Goal: Task Accomplishment & Management: Manage account settings

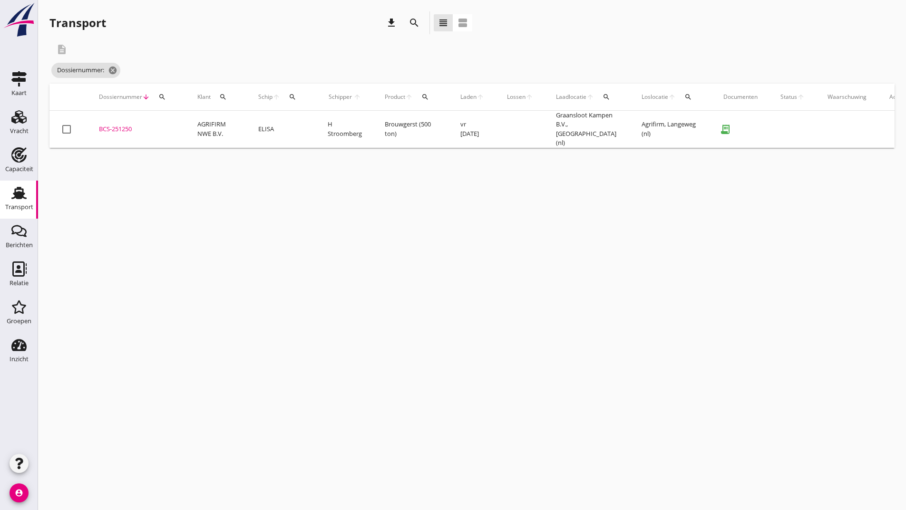
click at [412, 21] on icon "search" at bounding box center [413, 22] width 11 height 11
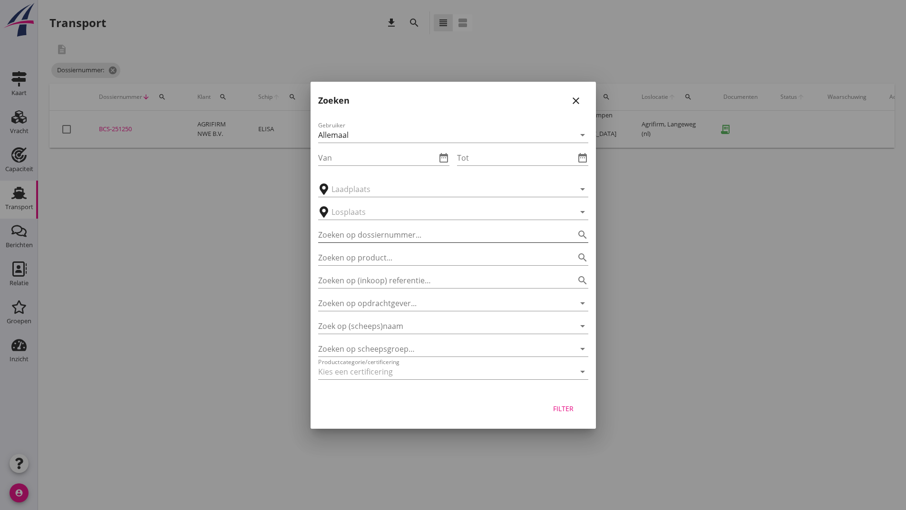
click at [374, 232] on input "Zoeken op dossiernummer..." at bounding box center [439, 234] width 243 height 15
type input "251008"
click at [563, 410] on div "Filter" at bounding box center [563, 409] width 27 height 10
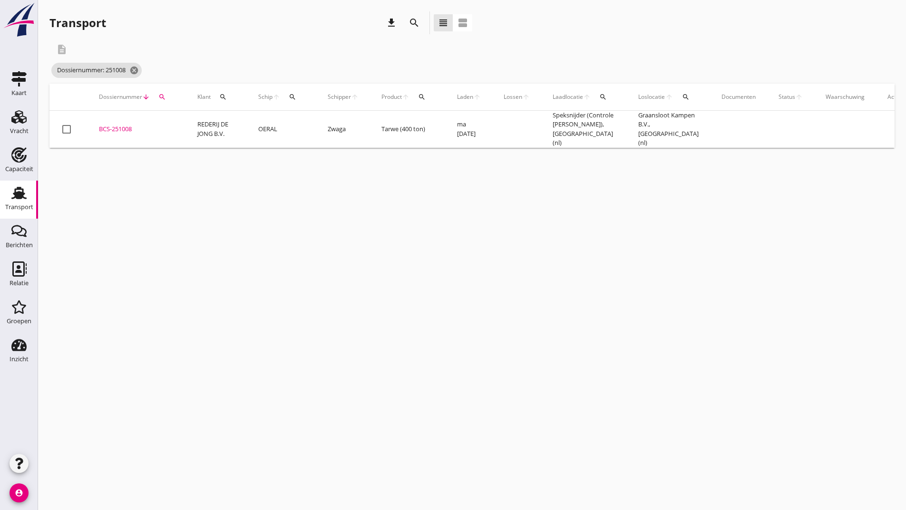
click at [122, 125] on div "BCS-251008" at bounding box center [137, 130] width 76 height 10
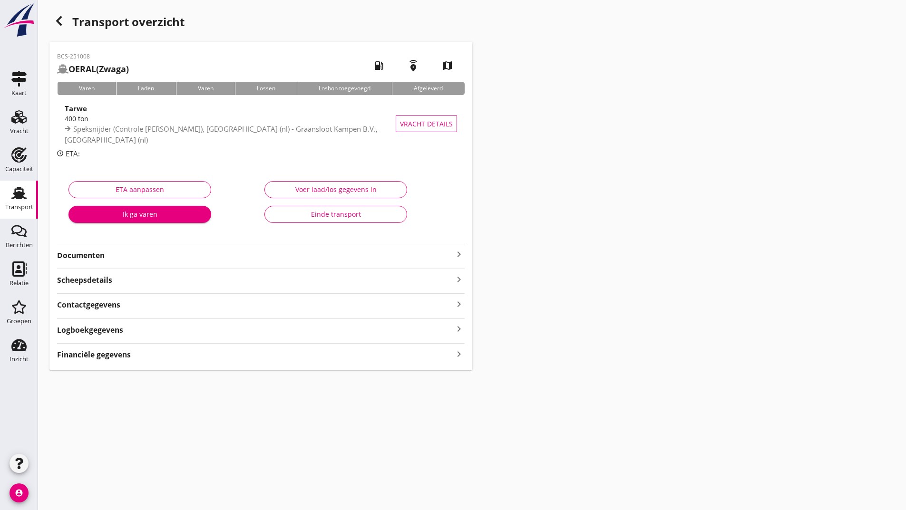
click at [101, 255] on strong "Documenten" at bounding box center [255, 255] width 396 height 11
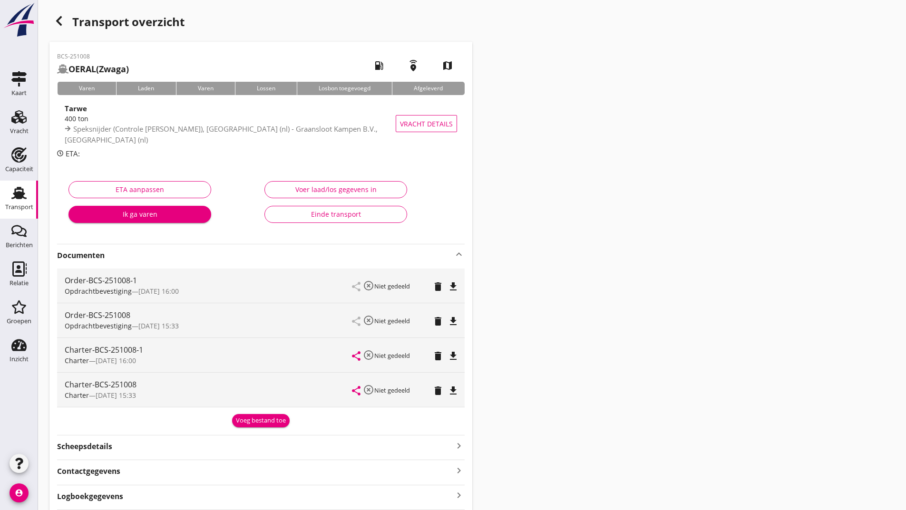
click at [252, 423] on div "Voeg bestand toe" at bounding box center [261, 421] width 50 height 10
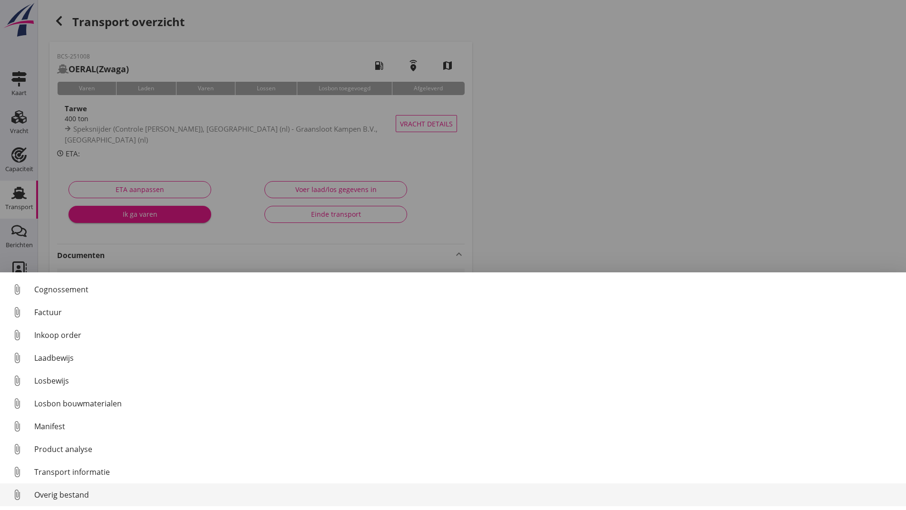
scroll to position [67, 0]
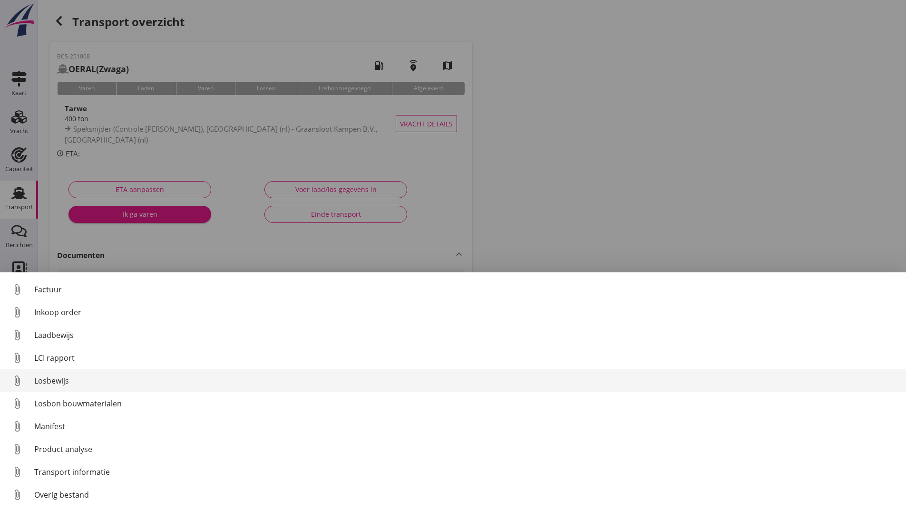
click at [53, 383] on div "Losbewijs" at bounding box center [466, 380] width 864 height 11
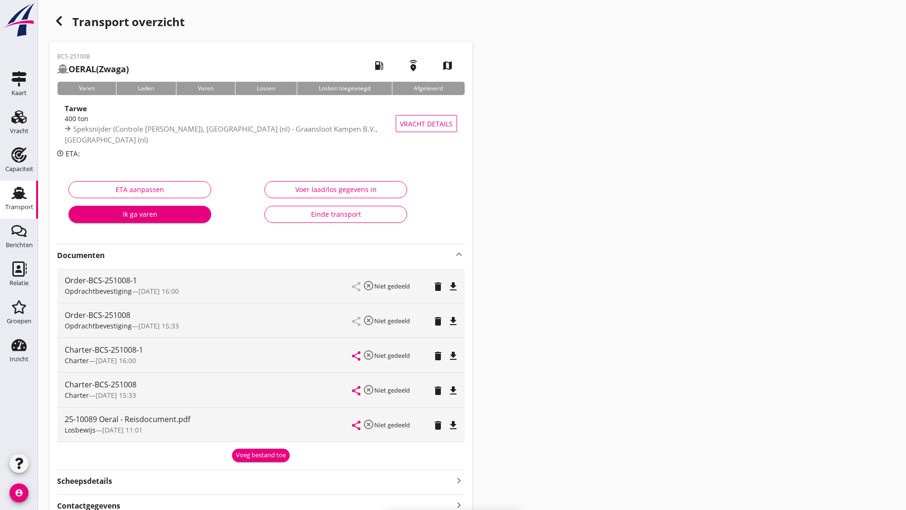
click at [242, 454] on div "Voeg bestand toe" at bounding box center [261, 456] width 50 height 10
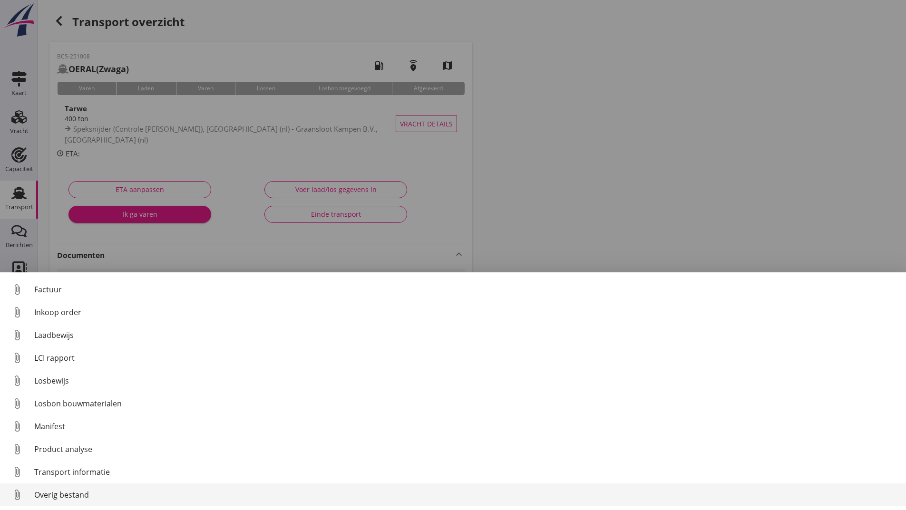
click at [73, 495] on div "Overig bestand" at bounding box center [466, 494] width 864 height 11
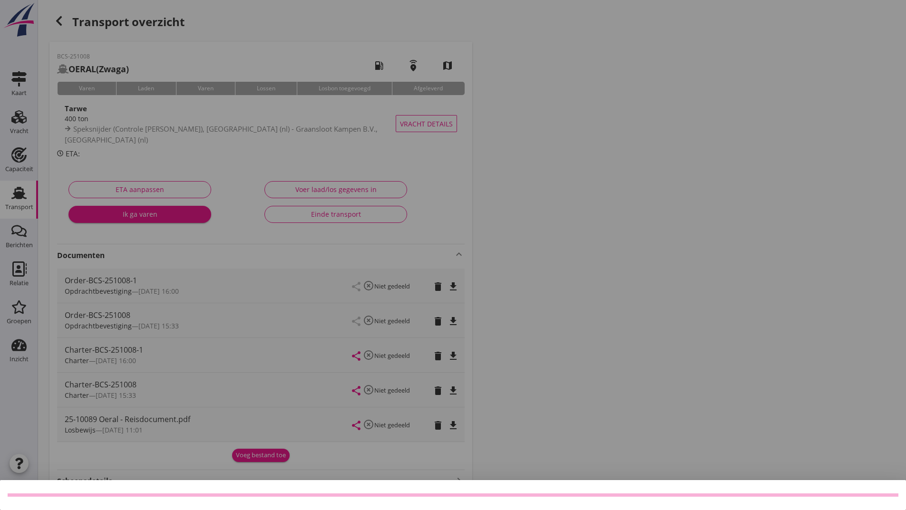
click at [264, 461] on div at bounding box center [453, 255] width 906 height 510
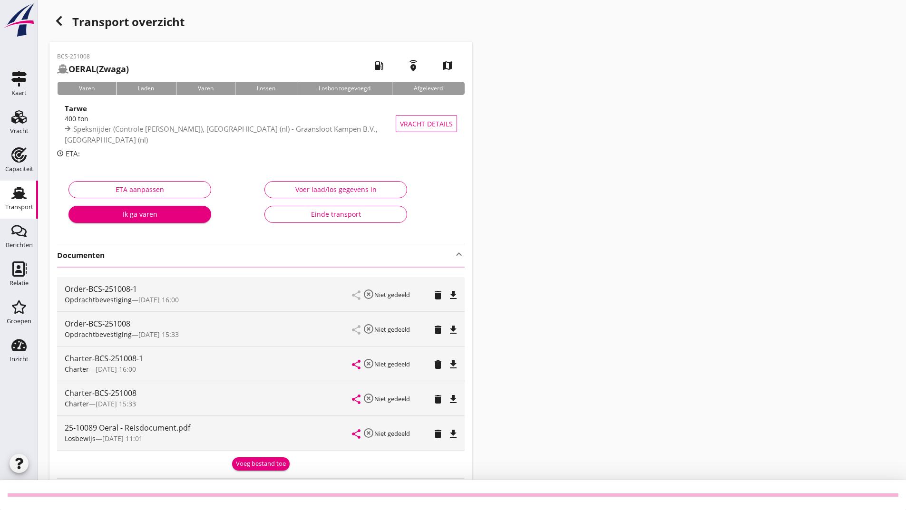
click at [243, 458] on div "[EMAIL_ADDRESS][DOMAIN_NAME] Klant emailadres [PERSON_NAME][EMAIL_ADDRESS][DOMA…" at bounding box center [453, 307] width 906 height 614
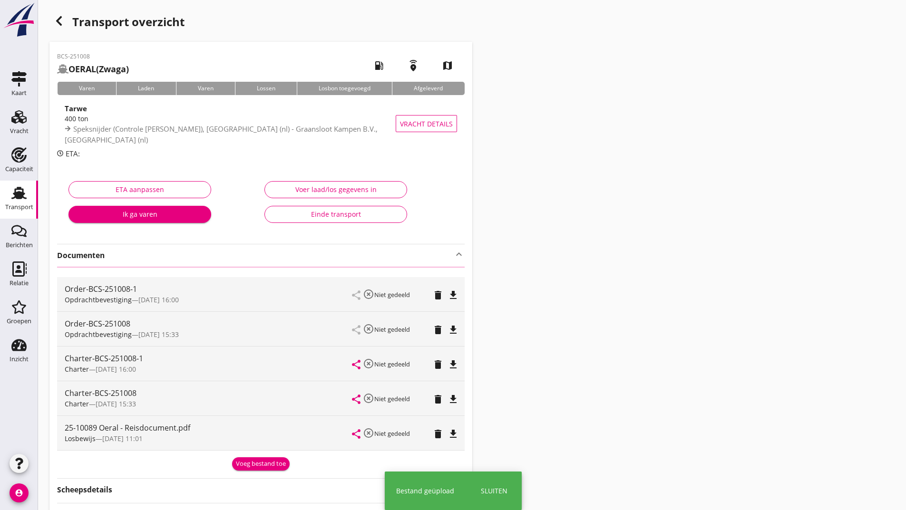
click at [253, 464] on div "Voeg bestand toe" at bounding box center [261, 464] width 50 height 10
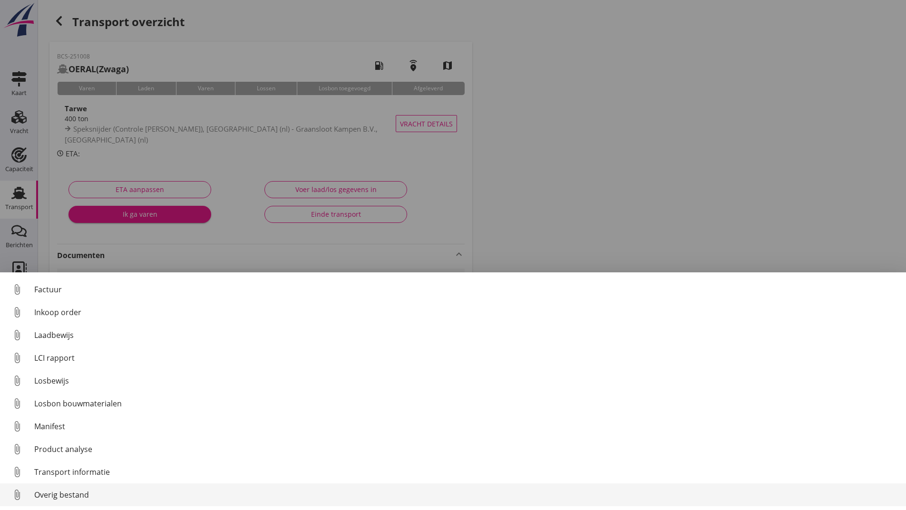
click at [81, 497] on div "Overig bestand" at bounding box center [466, 494] width 864 height 11
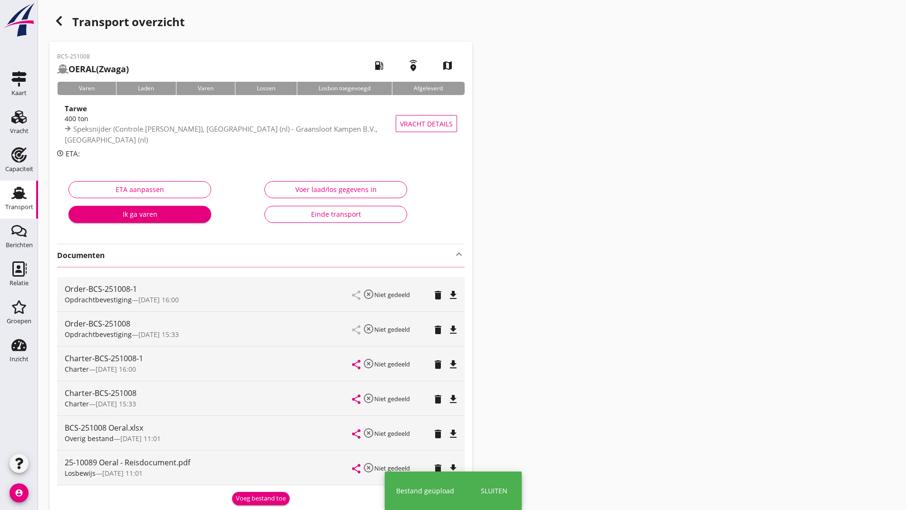
scroll to position [95, 0]
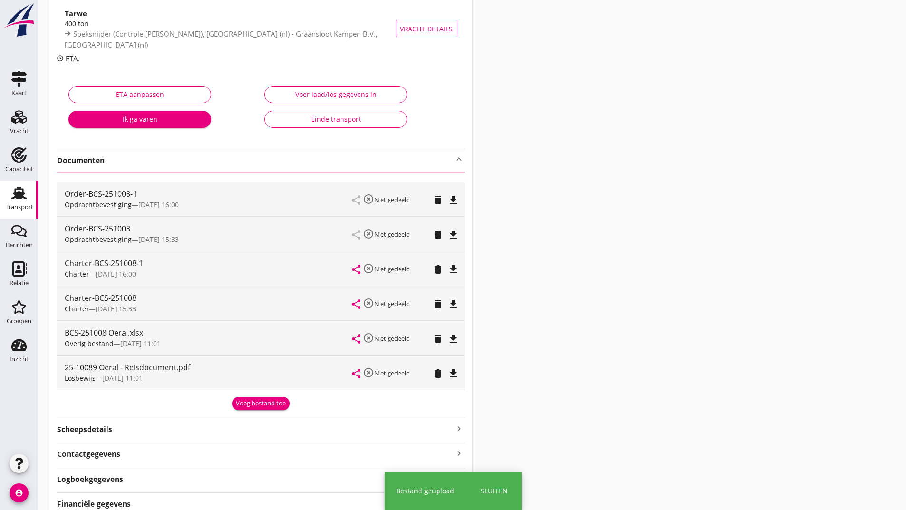
click at [260, 404] on div "Voeg bestand toe" at bounding box center [261, 404] width 50 height 10
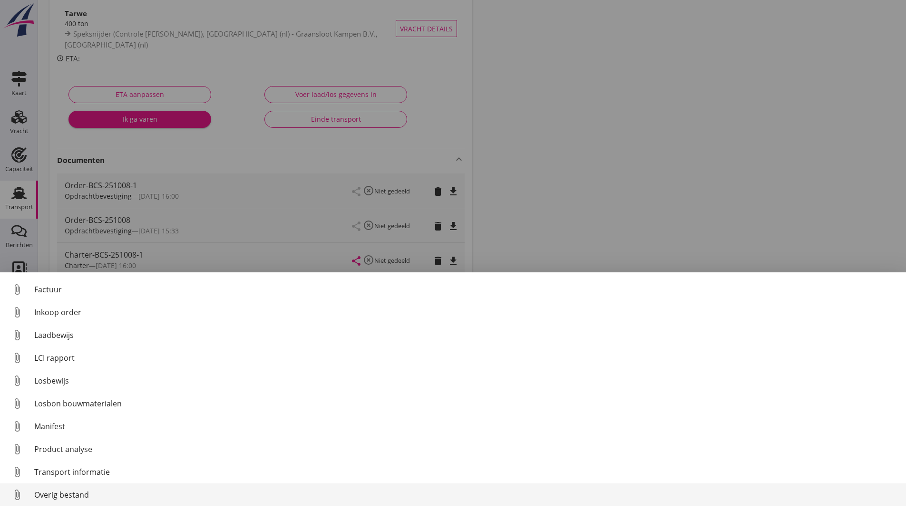
click at [116, 498] on div "Overig bestand" at bounding box center [466, 494] width 864 height 11
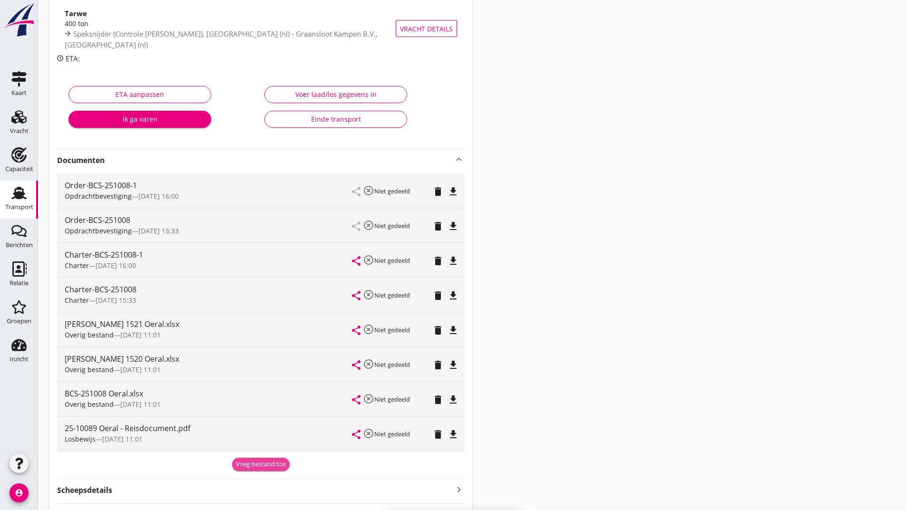
drag, startPoint x: 246, startPoint y: 464, endPoint x: 166, endPoint y: 429, distance: 86.8
click at [246, 464] on div "Voeg bestand toe" at bounding box center [261, 465] width 50 height 10
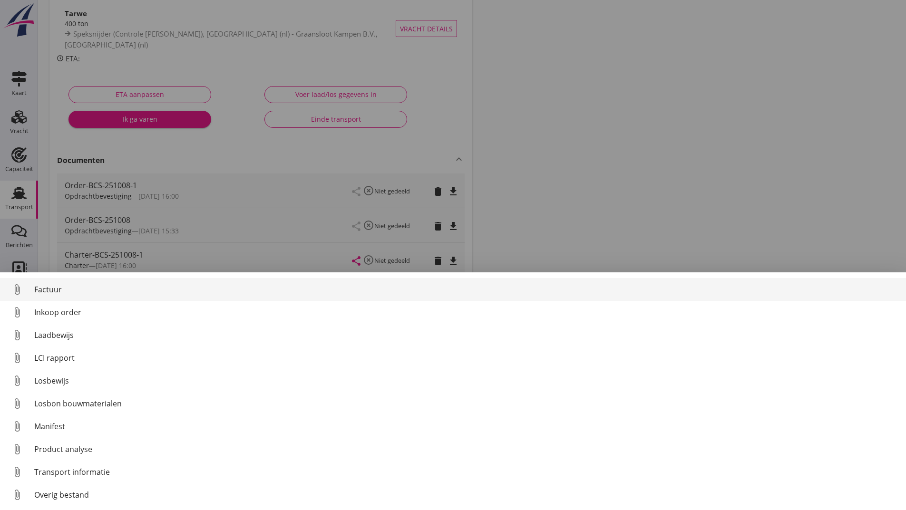
click at [48, 293] on div "Factuur" at bounding box center [466, 289] width 864 height 11
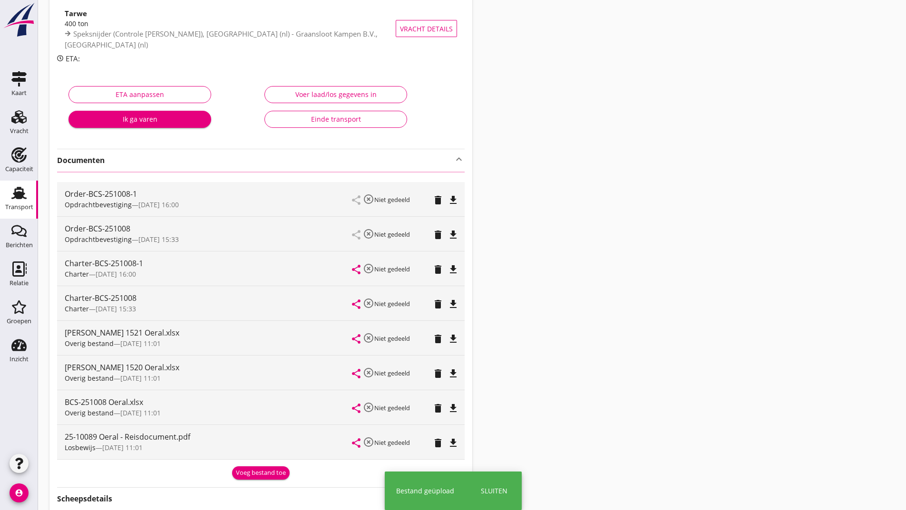
scroll to position [0, 0]
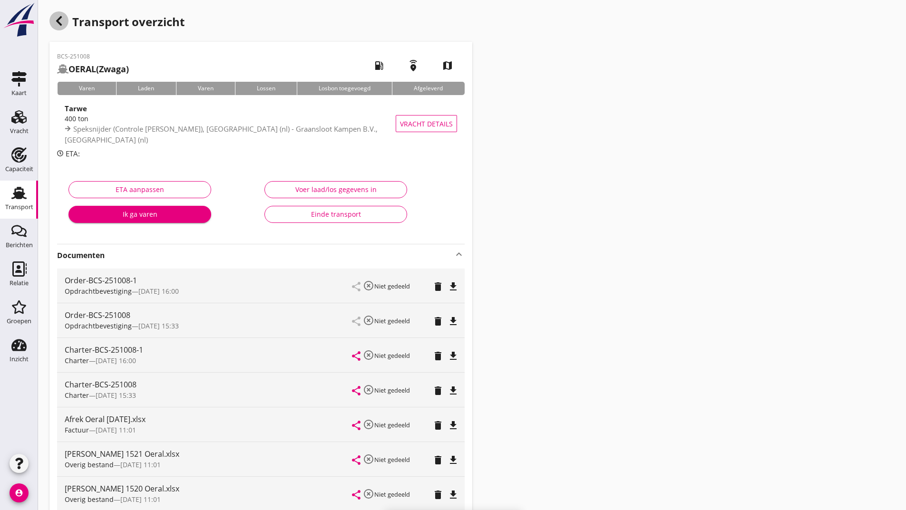
click at [58, 20] on use "button" at bounding box center [59, 21] width 6 height 10
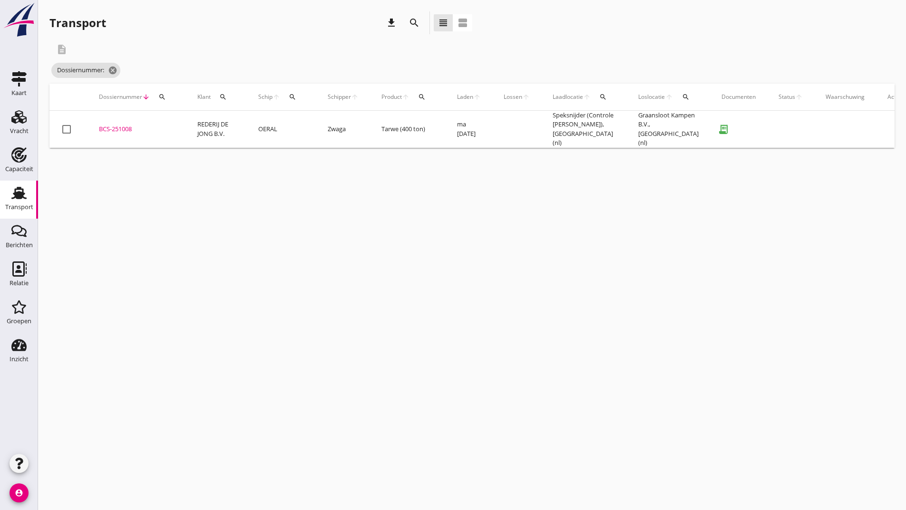
click at [409, 19] on icon "search" at bounding box center [413, 22] width 11 height 11
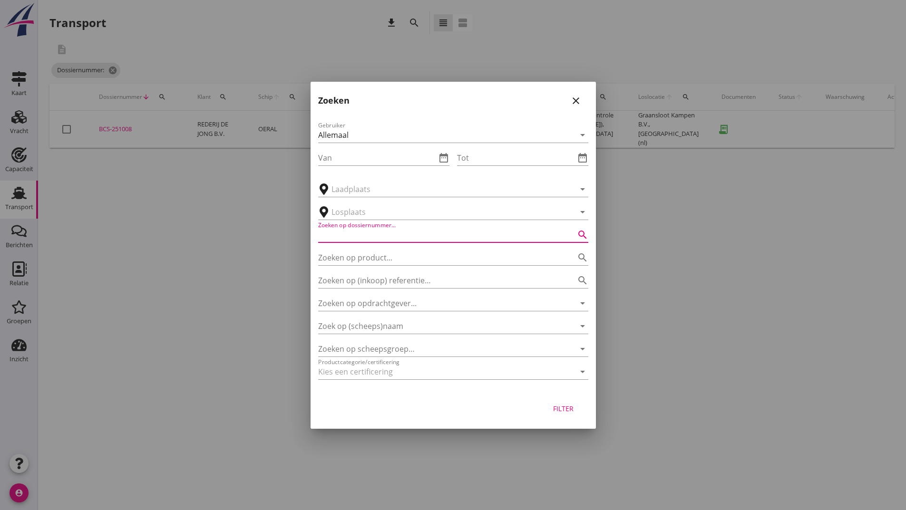
click at [361, 238] on input "Zoeken op dossiernummer..." at bounding box center [439, 234] width 243 height 15
type input "251248"
click at [559, 410] on div "Filter" at bounding box center [563, 409] width 27 height 10
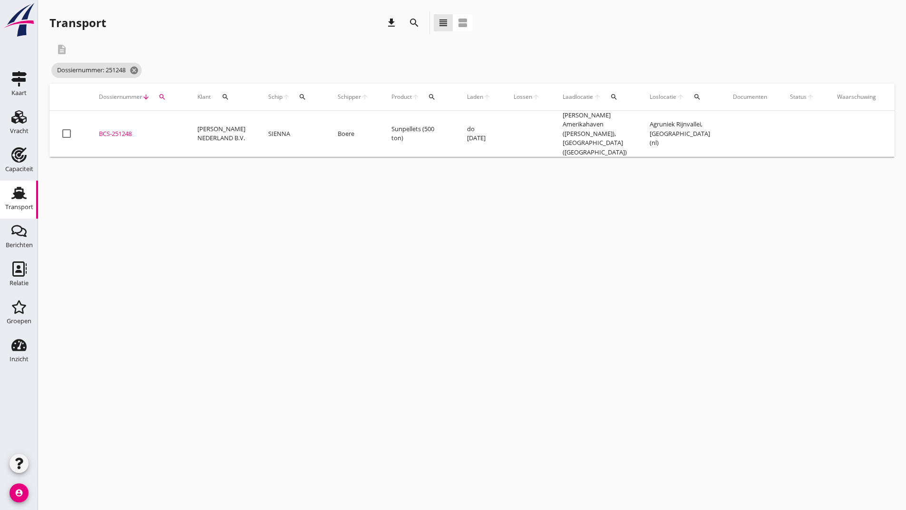
click at [125, 129] on div "BCS-251248" at bounding box center [137, 134] width 76 height 10
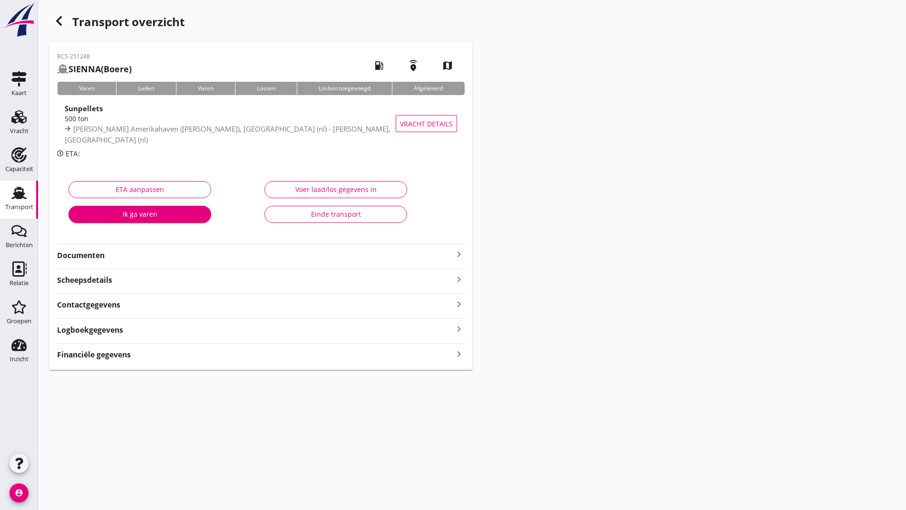
click at [103, 253] on strong "Documenten" at bounding box center [255, 255] width 396 height 11
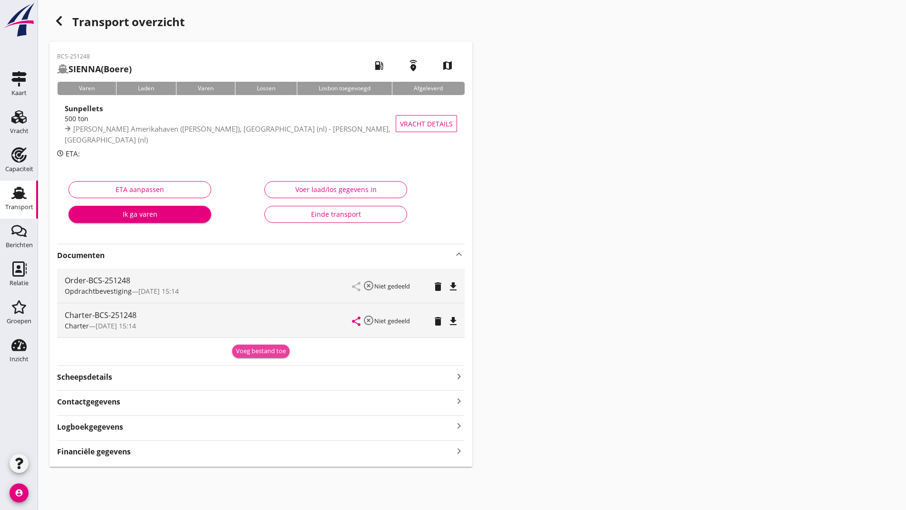
click at [254, 354] on div "Voeg bestand toe" at bounding box center [261, 352] width 50 height 10
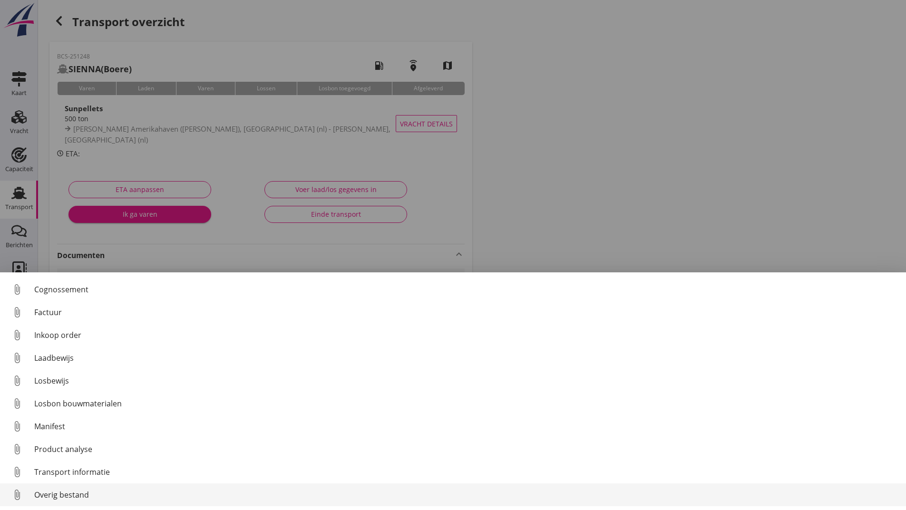
scroll to position [67, 0]
click at [64, 496] on div "Overig bestand" at bounding box center [466, 494] width 864 height 11
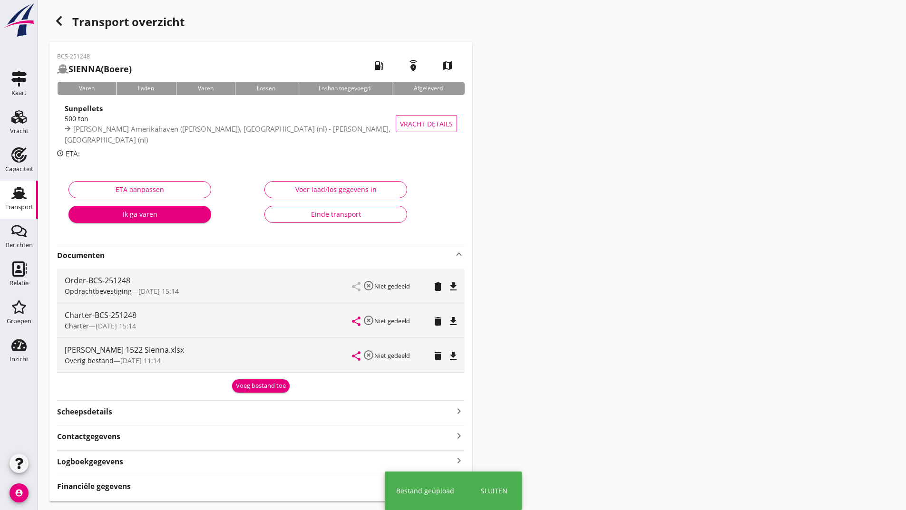
click at [245, 386] on div "Voeg bestand toe" at bounding box center [261, 386] width 50 height 10
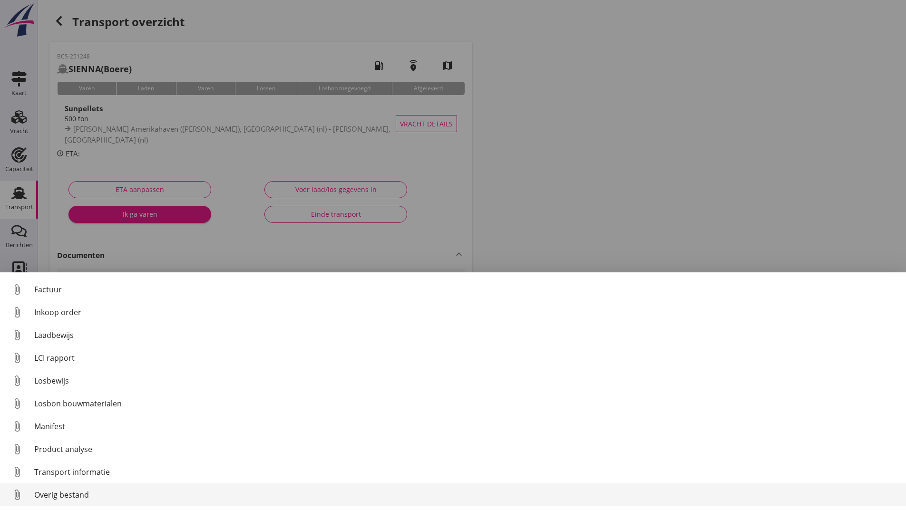
click at [68, 496] on div "Overig bestand" at bounding box center [466, 494] width 864 height 11
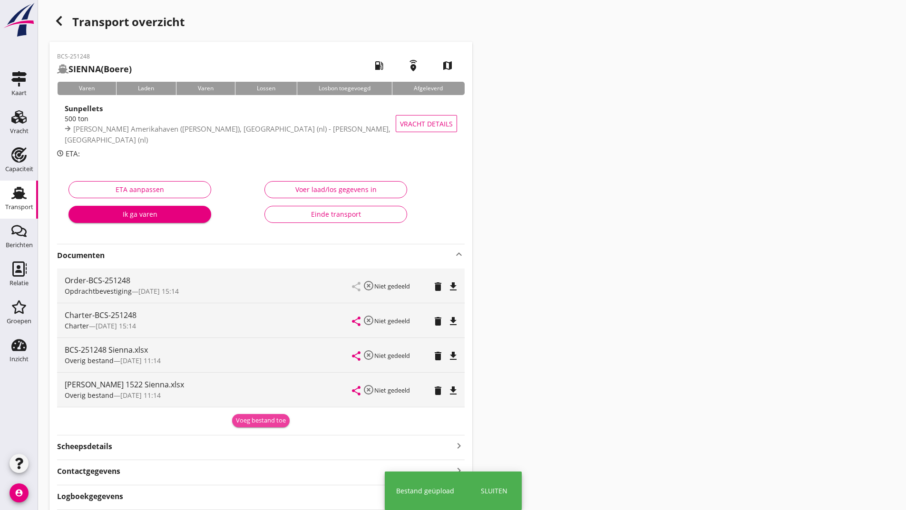
click at [253, 421] on div "Voeg bestand toe" at bounding box center [261, 421] width 50 height 10
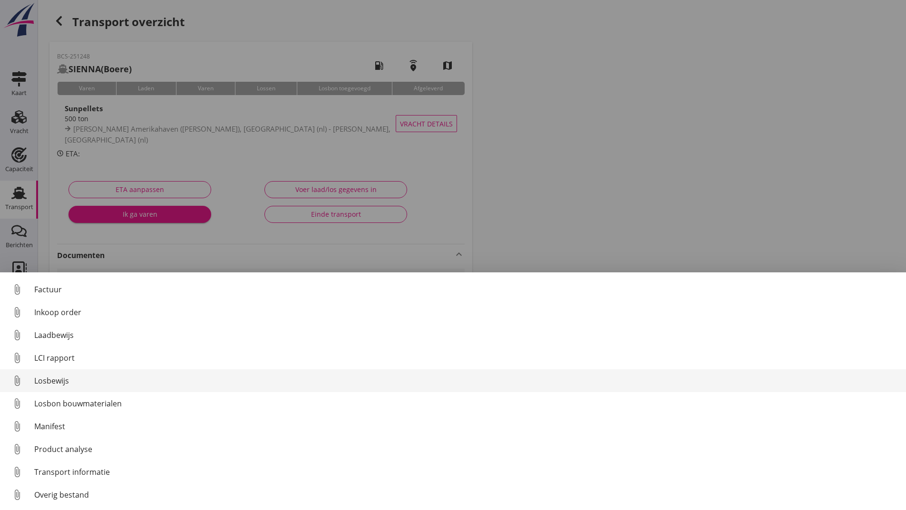
click at [61, 378] on div "Losbewijs" at bounding box center [466, 380] width 864 height 11
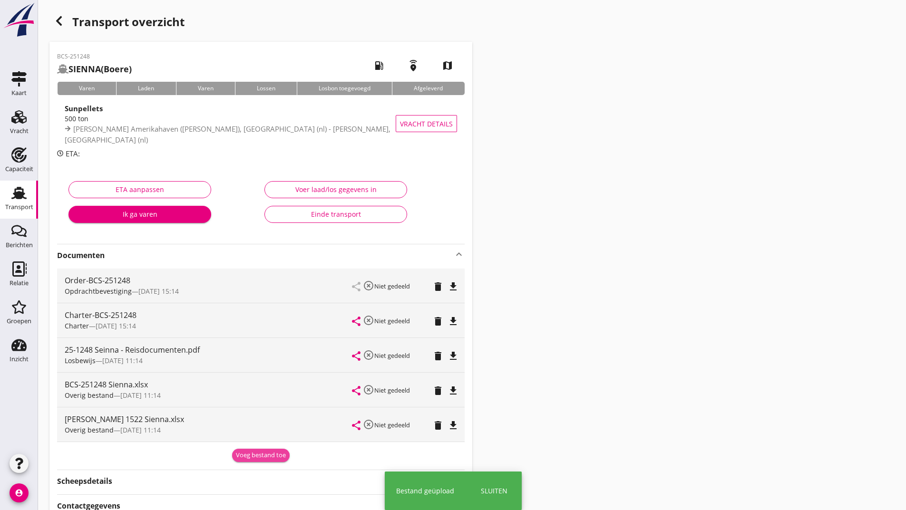
click at [254, 456] on div "Voeg bestand toe" at bounding box center [261, 456] width 50 height 10
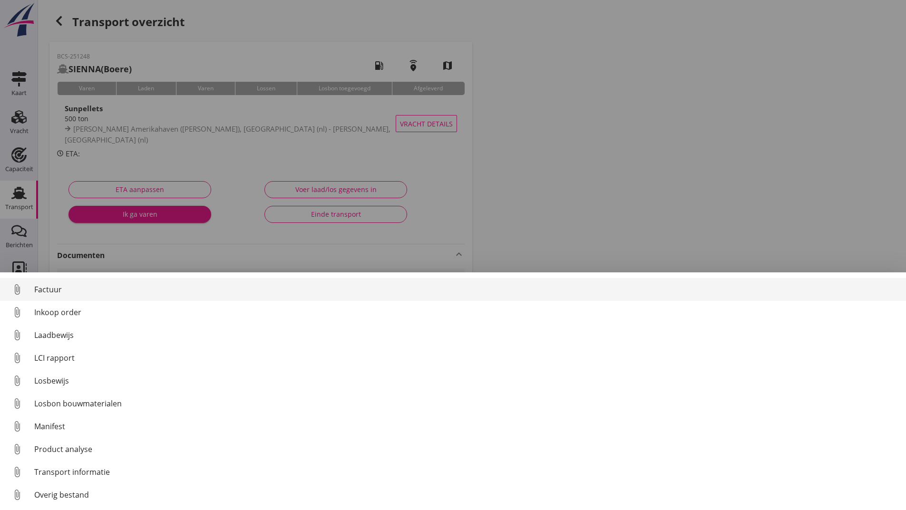
click at [45, 291] on div "Factuur" at bounding box center [466, 289] width 864 height 11
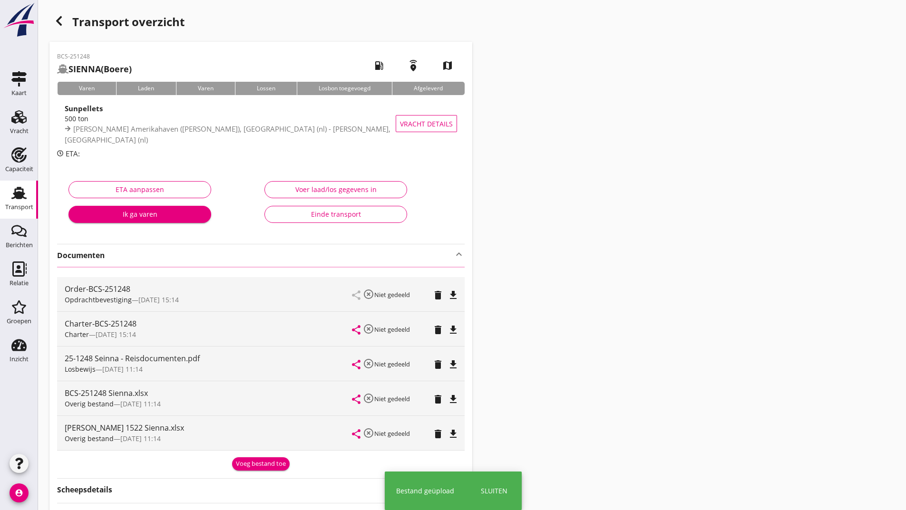
click at [53, 20] on div "button" at bounding box center [58, 20] width 19 height 19
